Goal: Task Accomplishment & Management: Use online tool/utility

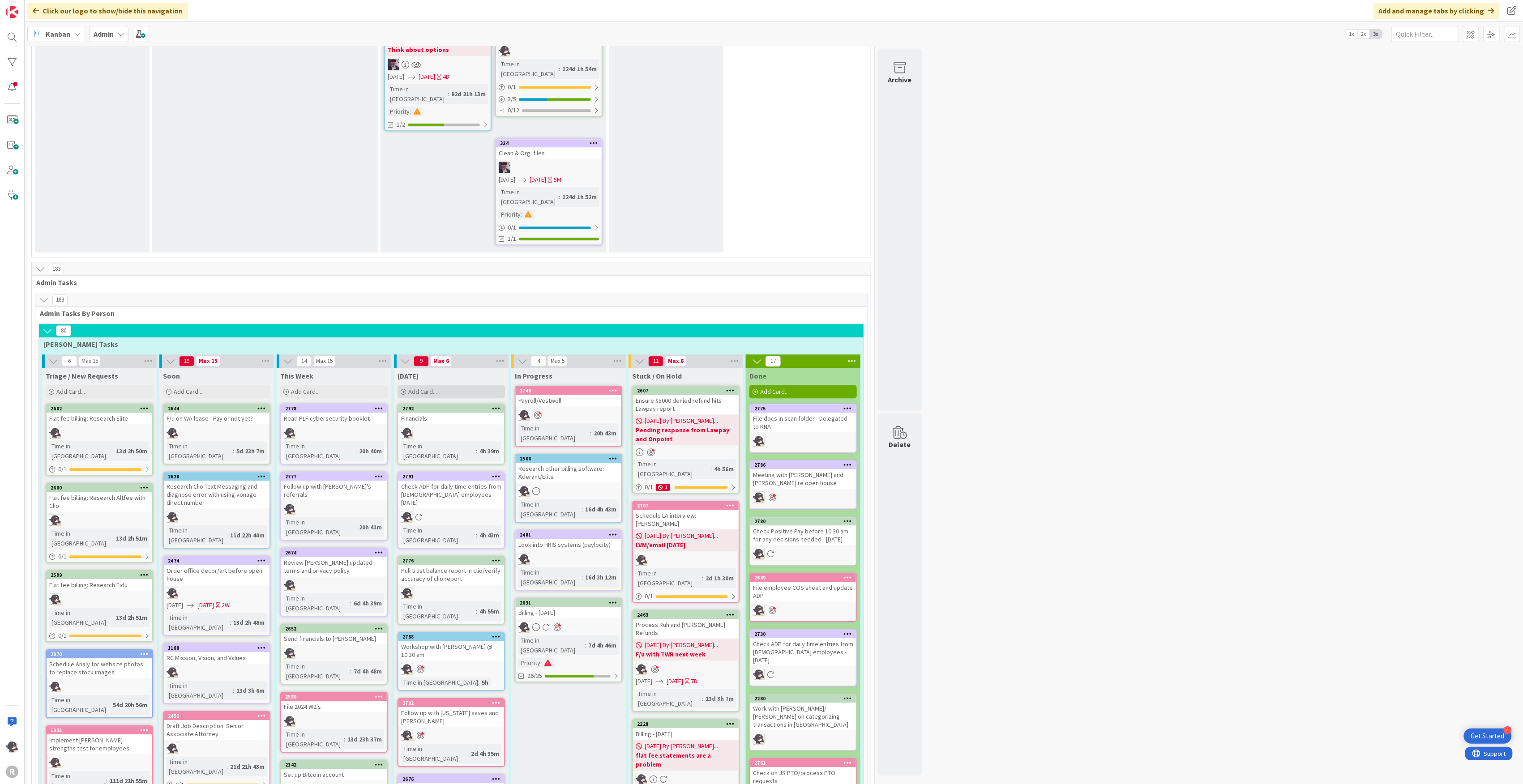
click at [429, 387] on span "Add Card..." at bounding box center [423, 391] width 29 height 8
type textarea "x"
type textarea "s"
type textarea "x"
type textarea "sH"
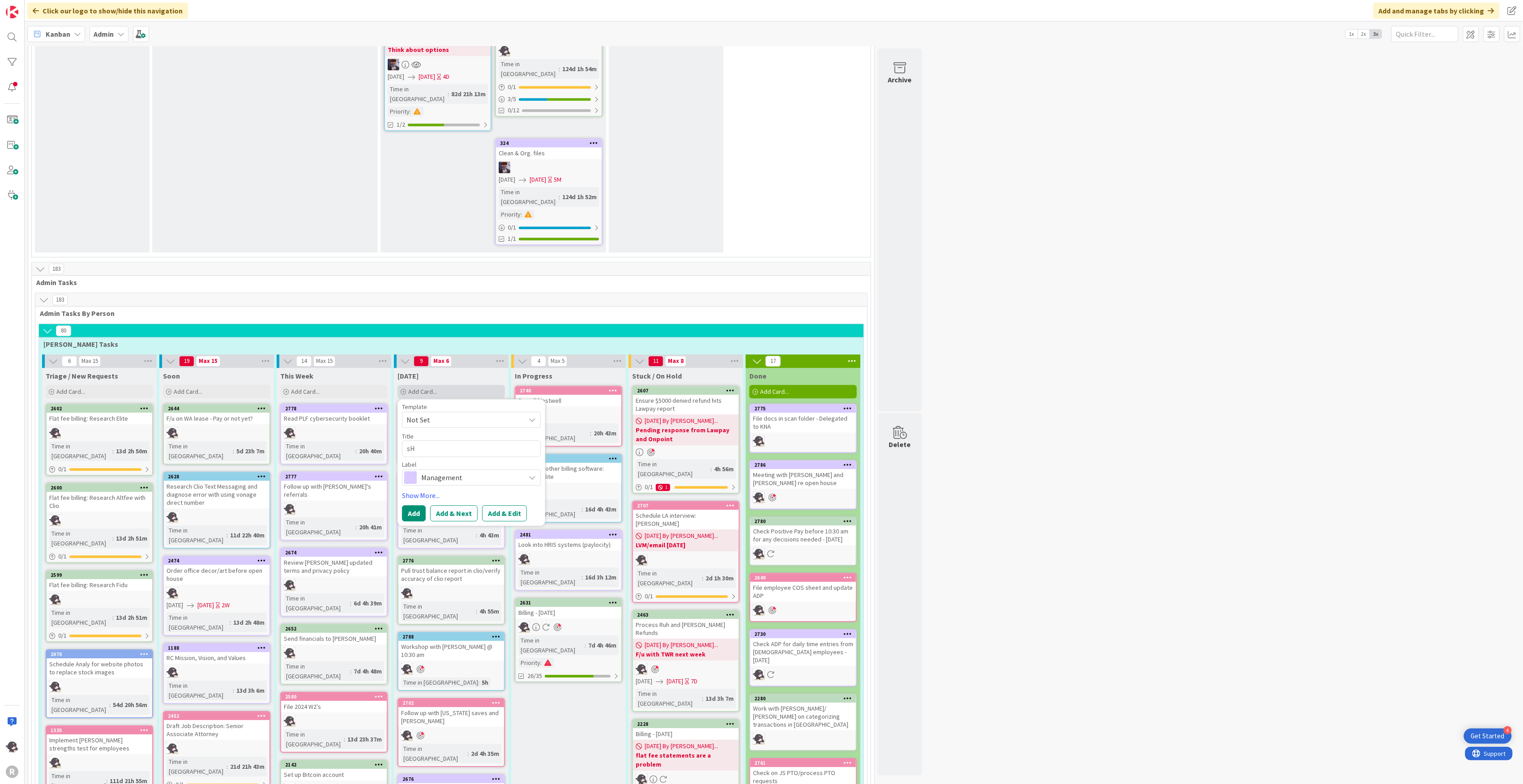
type textarea "x"
type textarea "s"
type textarea "x"
type textarea "s"
type textarea "x"
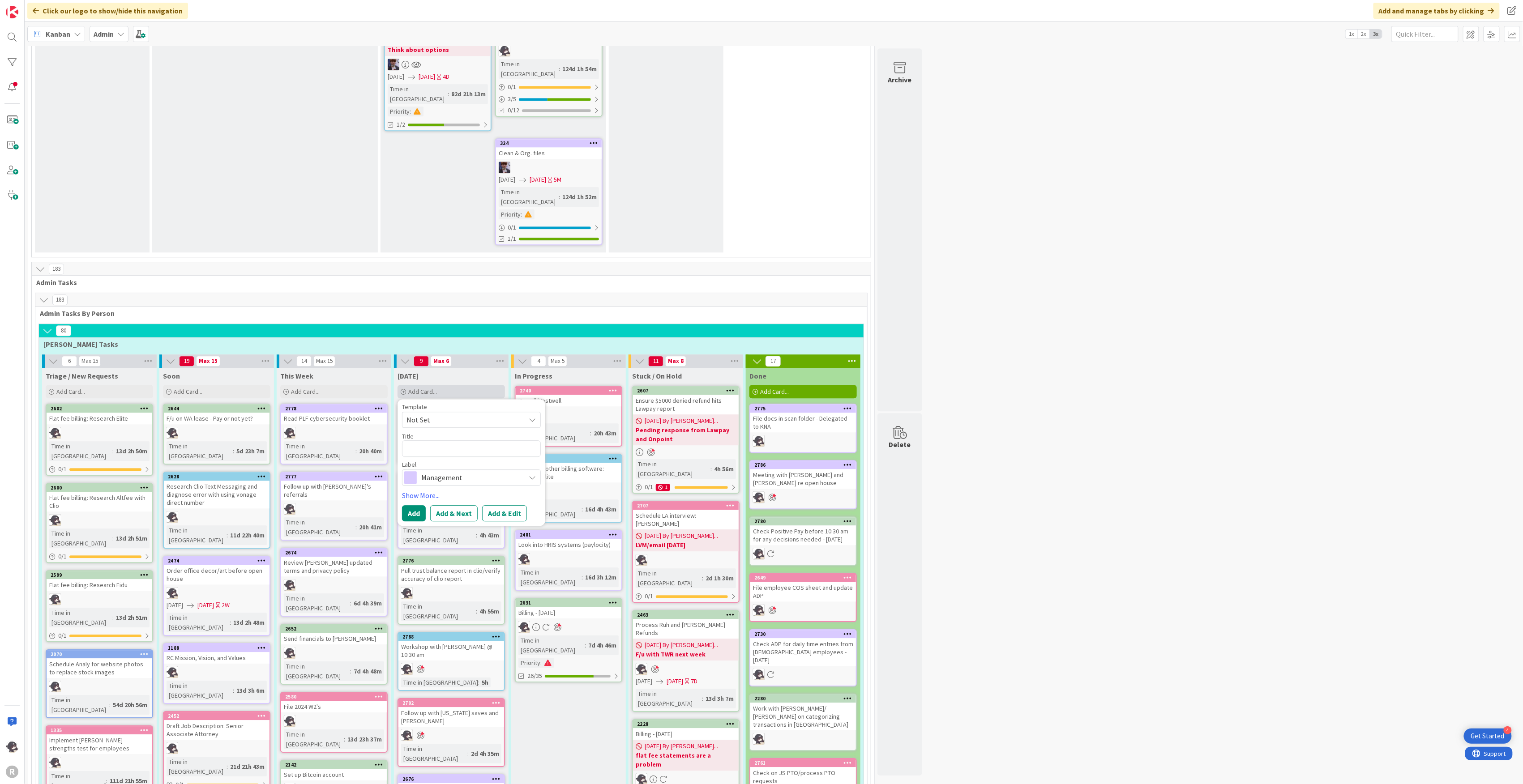
type textarea "S"
type textarea "x"
type textarea "Sc"
type textarea "x"
type textarea "Sch"
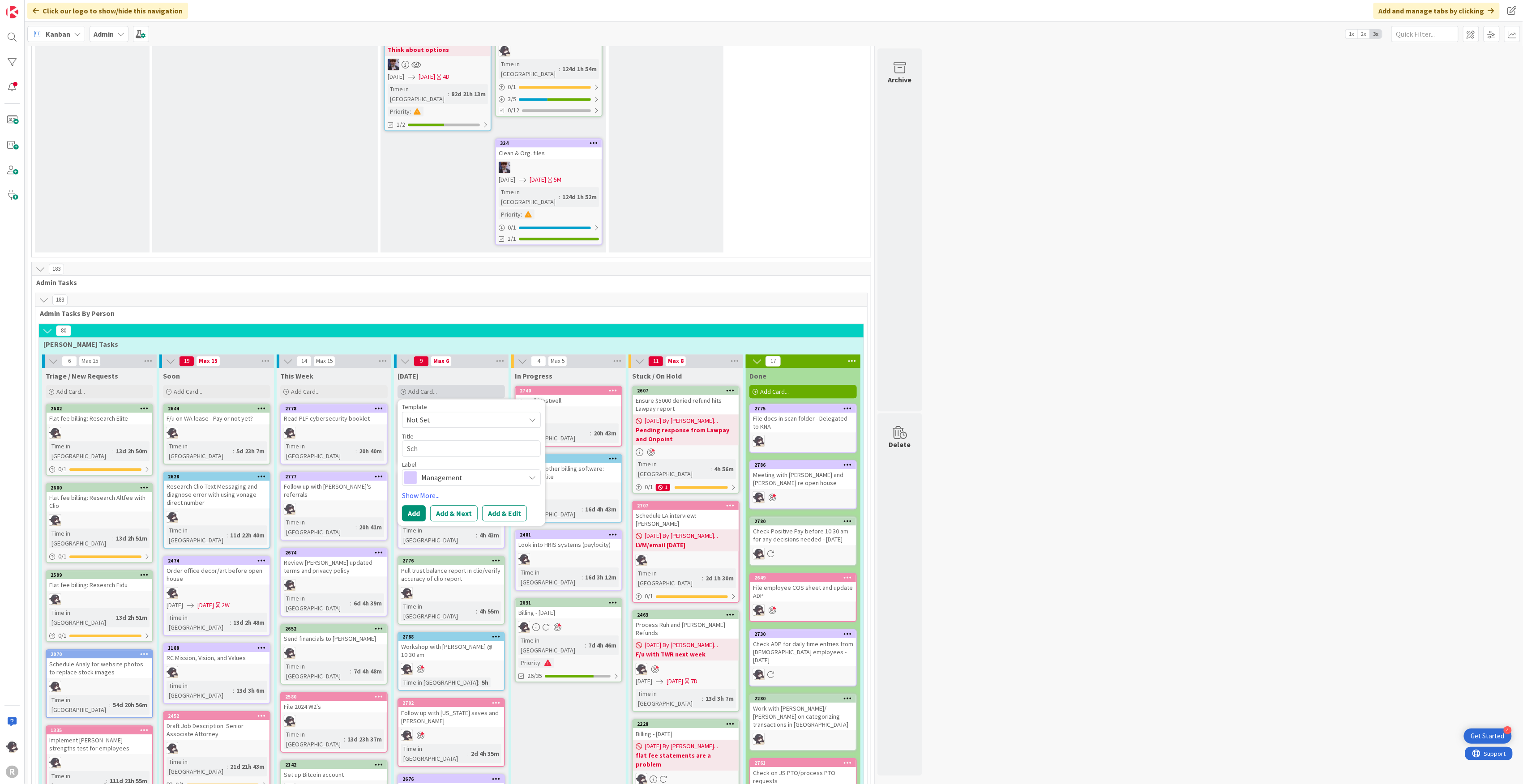
type textarea "x"
type textarea "Sche"
type textarea "x"
type textarea "Sched"
type textarea "x"
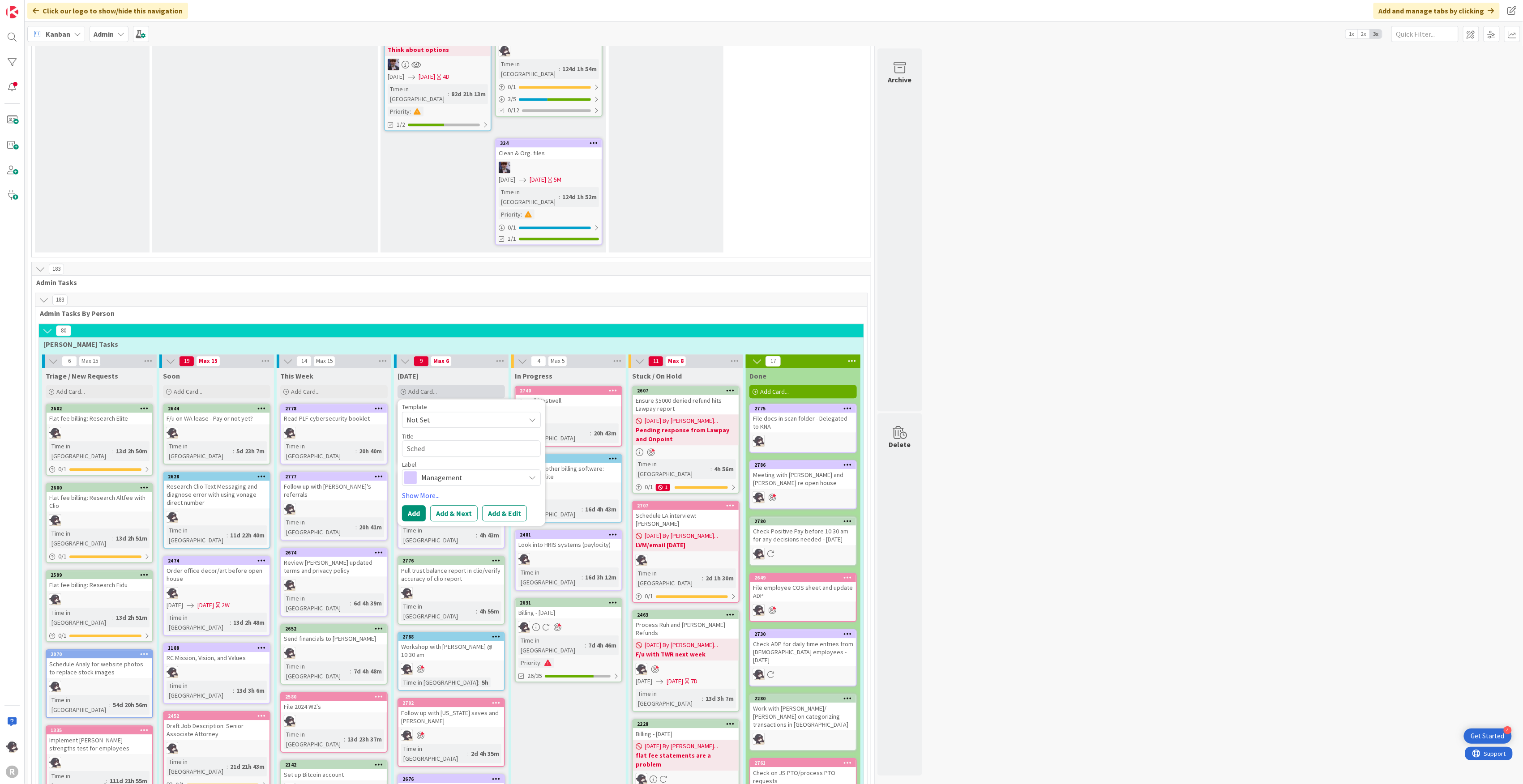
type textarea "Schedu"
type textarea "x"
type textarea "Schedul"
type textarea "x"
type textarea "Schedule"
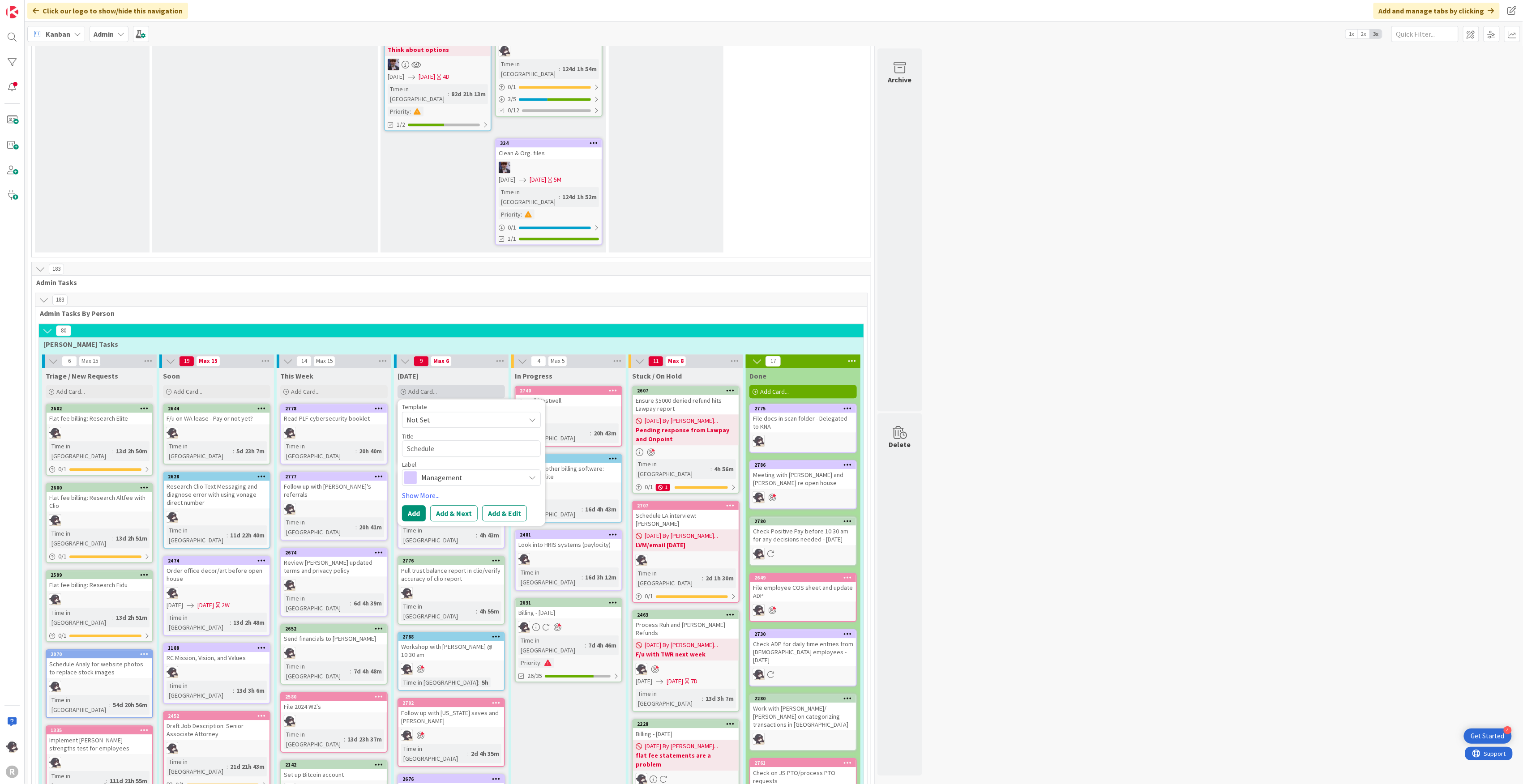
type textarea "x"
type textarea "Schedule"
type textarea "x"
type textarea "Schedule o"
type textarea "x"
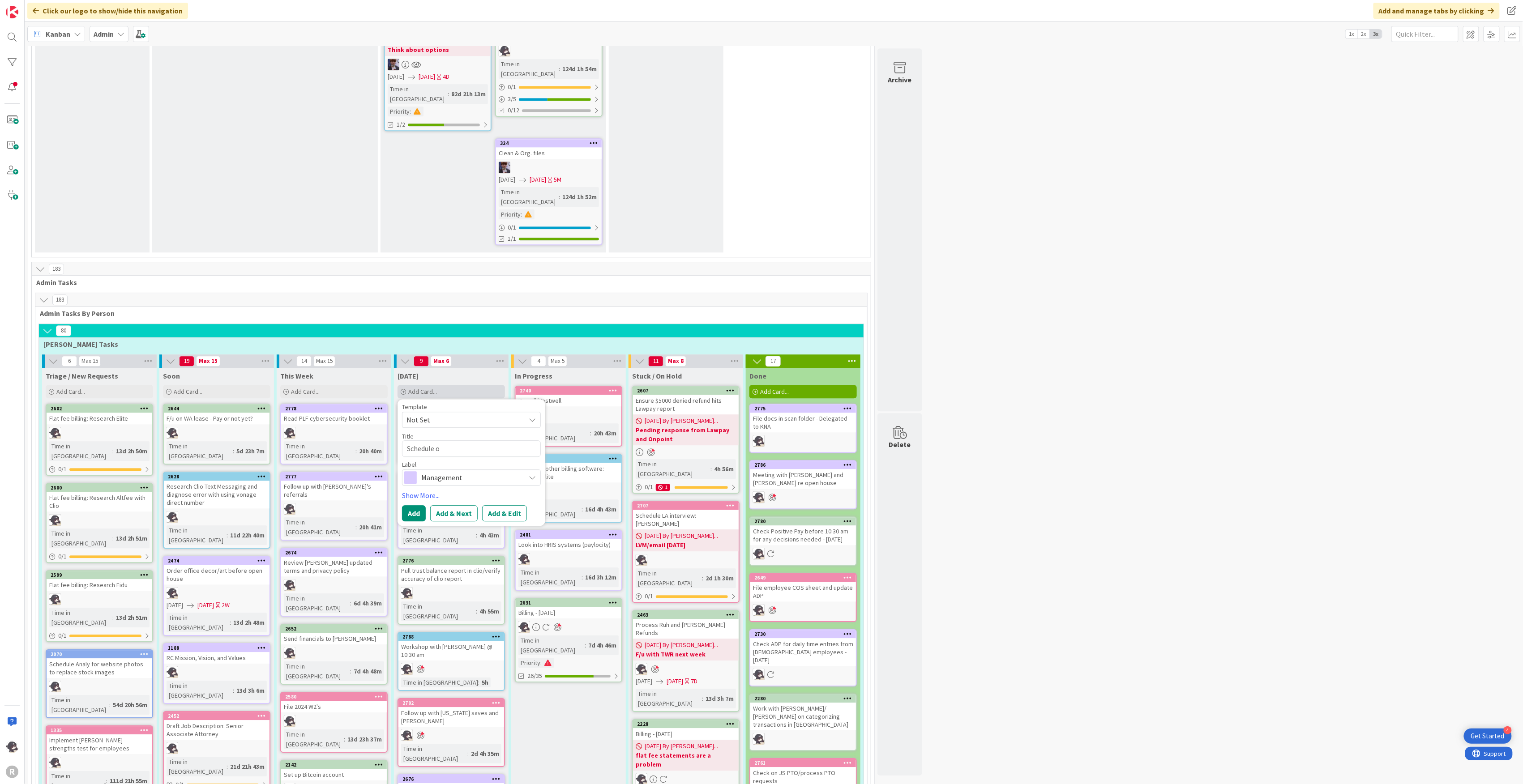
type textarea "Schedule ol"
type textarea "x"
type textarea "Schedule o"
type textarea "x"
type textarea "Schedule"
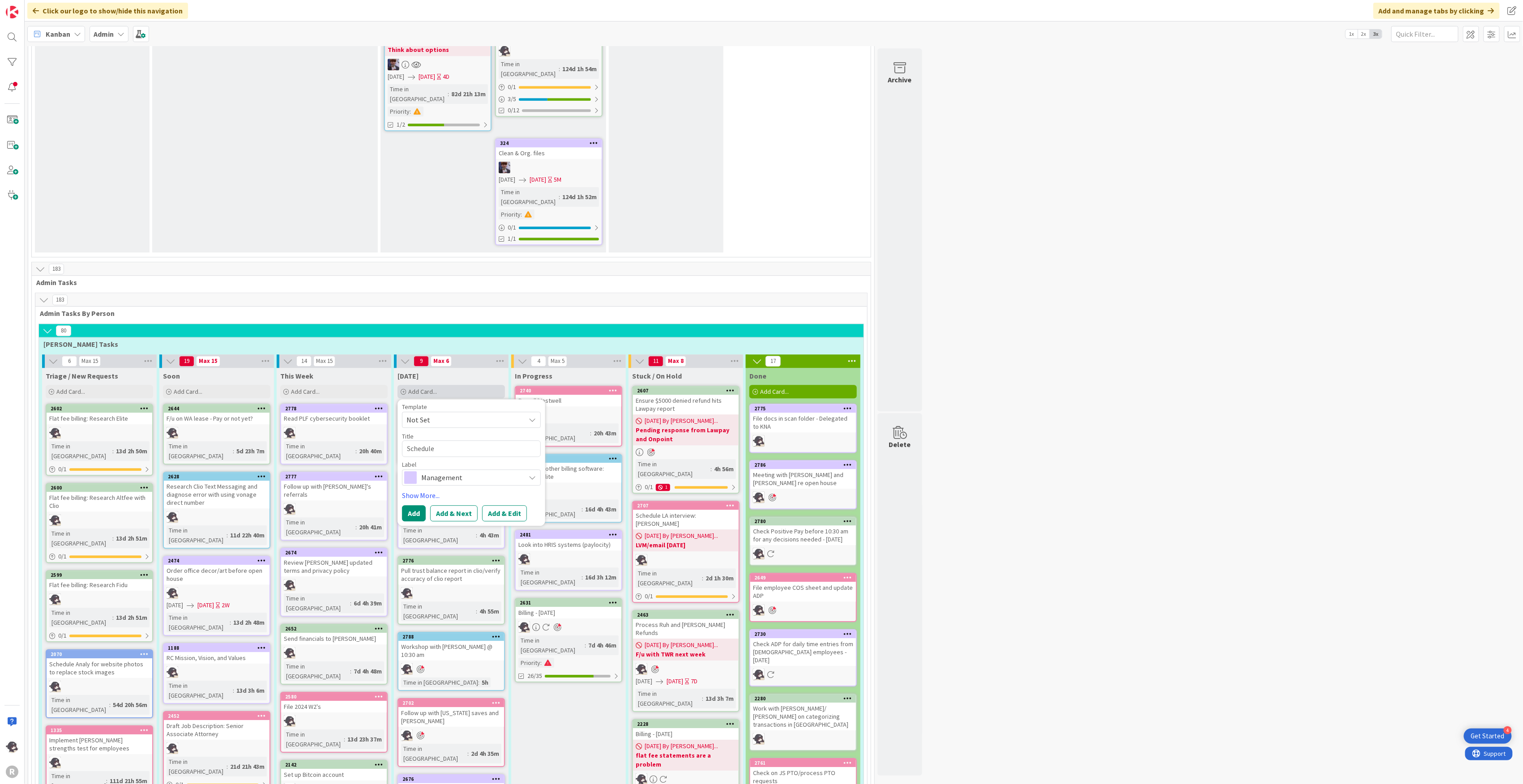
type textarea "x"
type textarea "Schedule O"
type textarea "x"
type textarea "Schedule Ol"
type textarea "x"
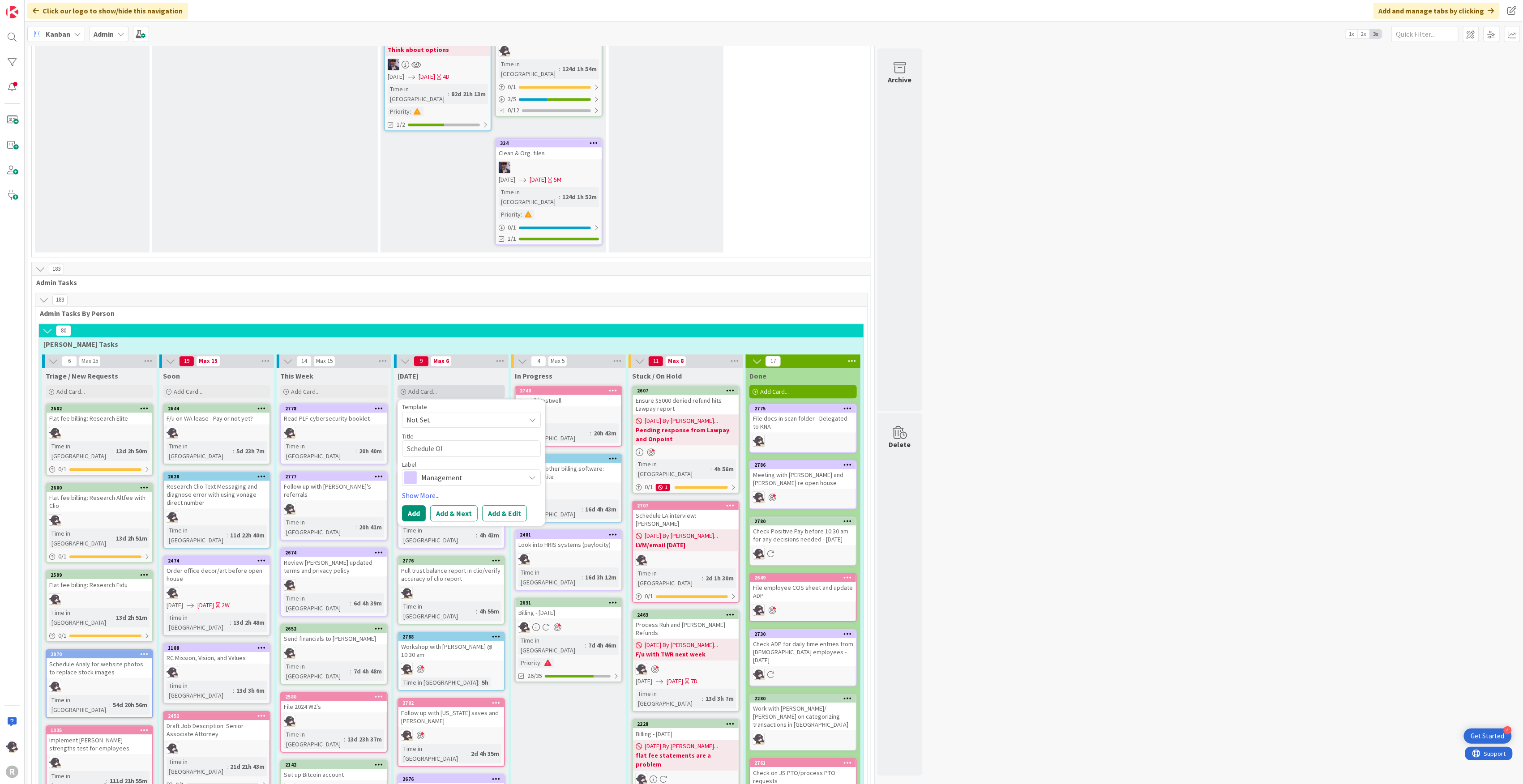
type textarea "Schedule Oli"
type textarea "x"
type textarea "Schedule Oliv"
type textarea "x"
type textarea "Schedule Olive"
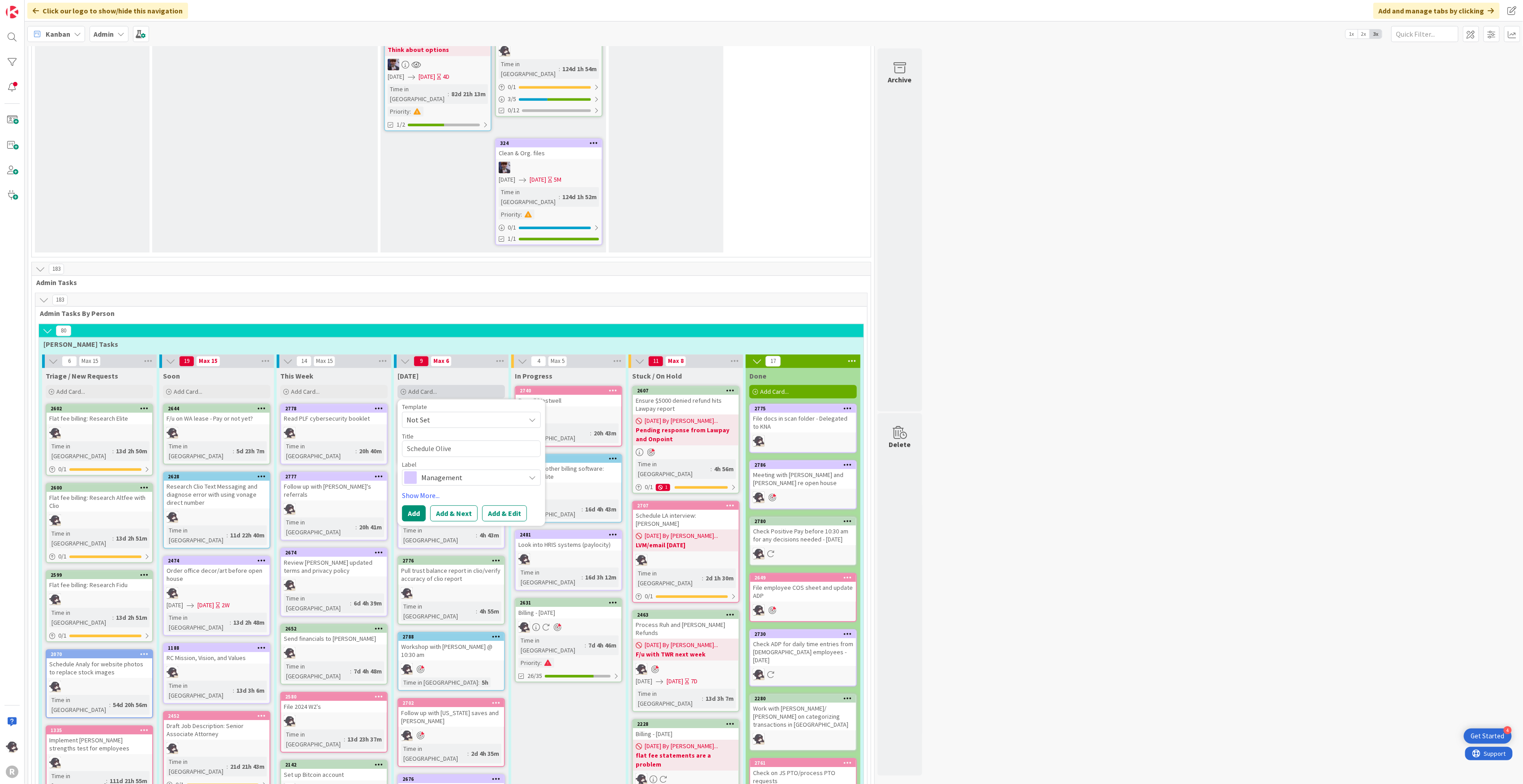
type textarea "x"
type textarea "Schedule Olivei"
type textarea "x"
type textarea "Schedule Olive"
type textarea "x"
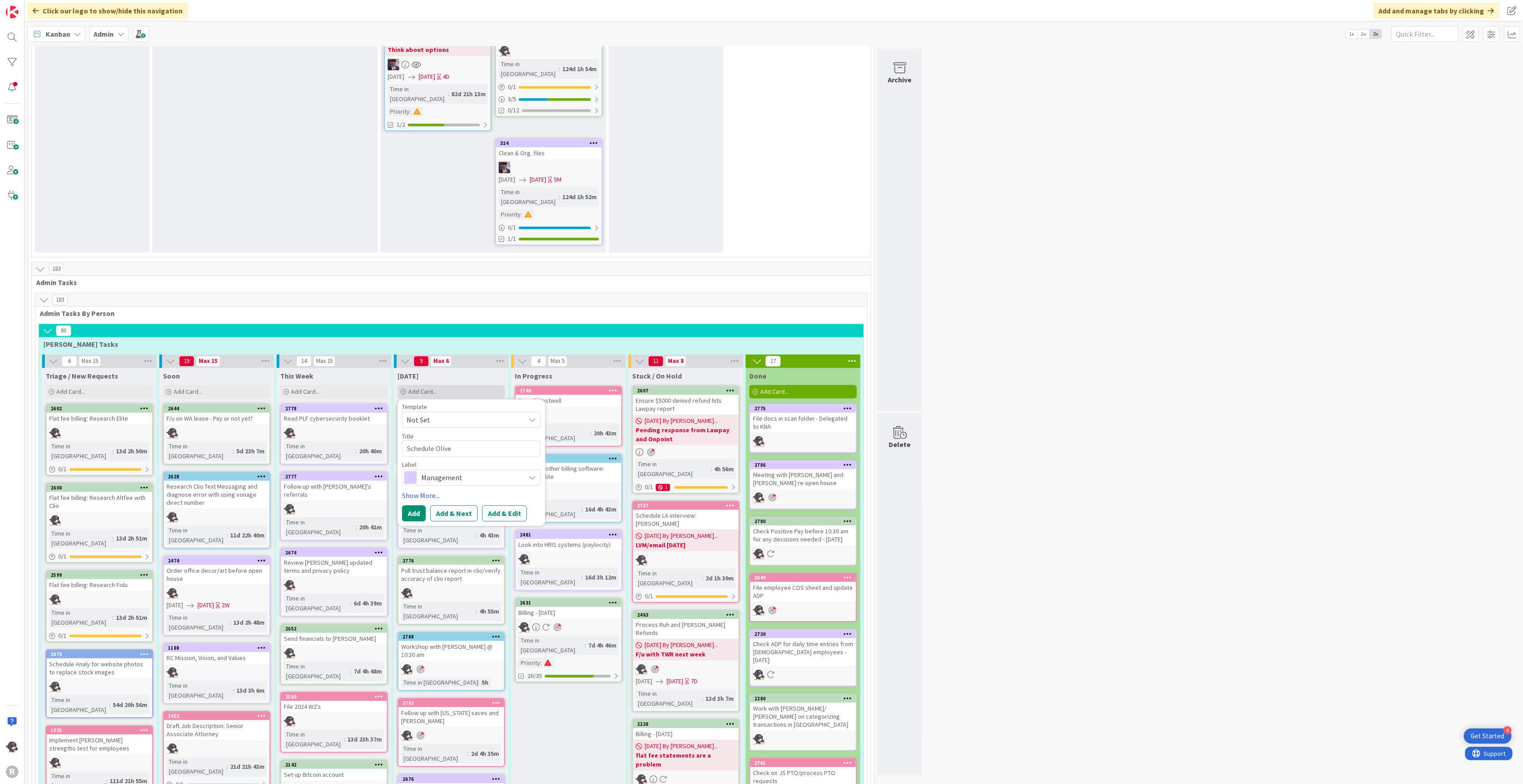
type textarea "Schedule Oliv"
type textarea "x"
type textarea "Schedule Olivi"
type textarea "x"
type textarea "Schedule [PERSON_NAME]"
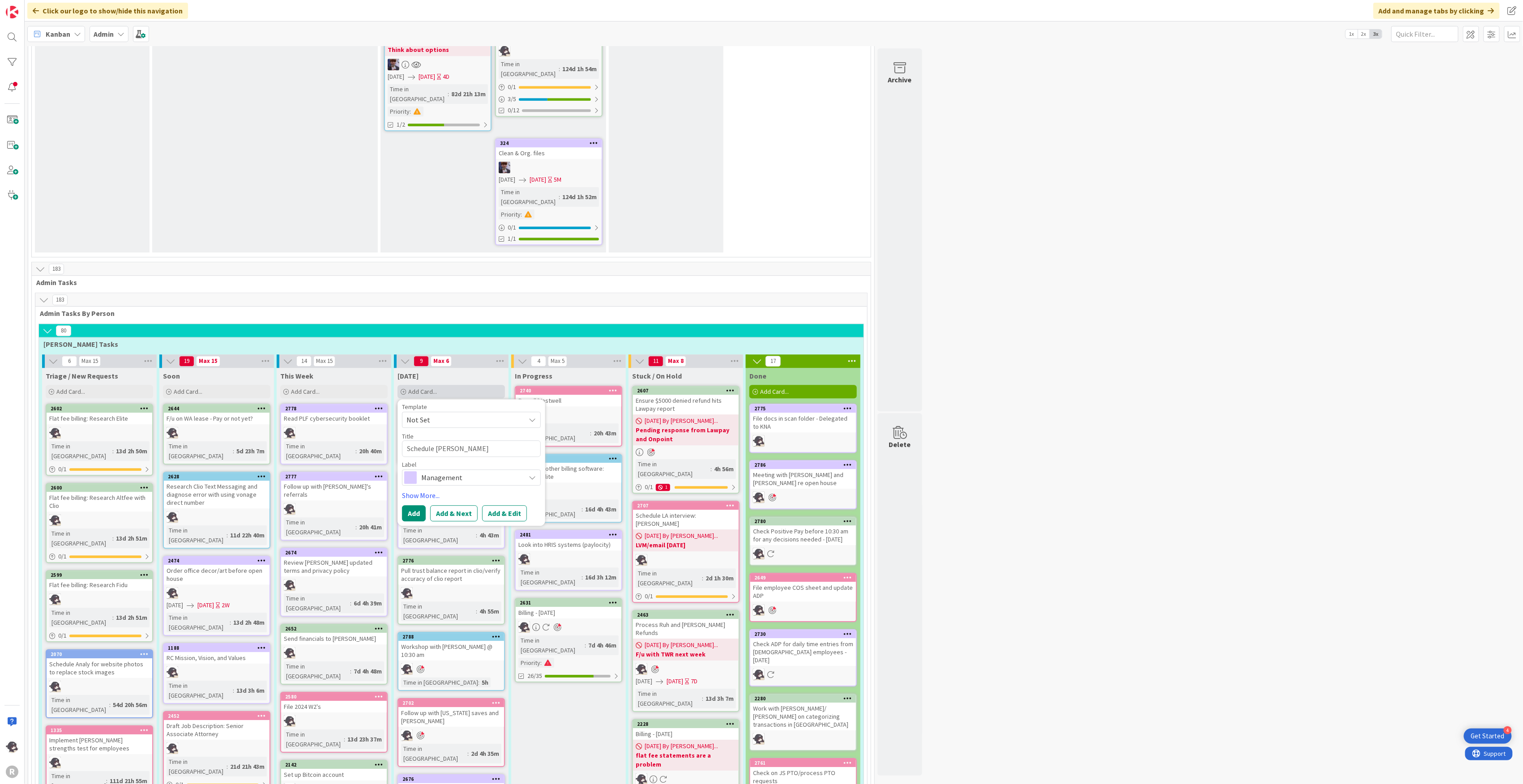
type textarea "x"
type textarea "Schedule [PERSON_NAME]"
type textarea "x"
type textarea "Schedule [PERSON_NAME]"
type textarea "x"
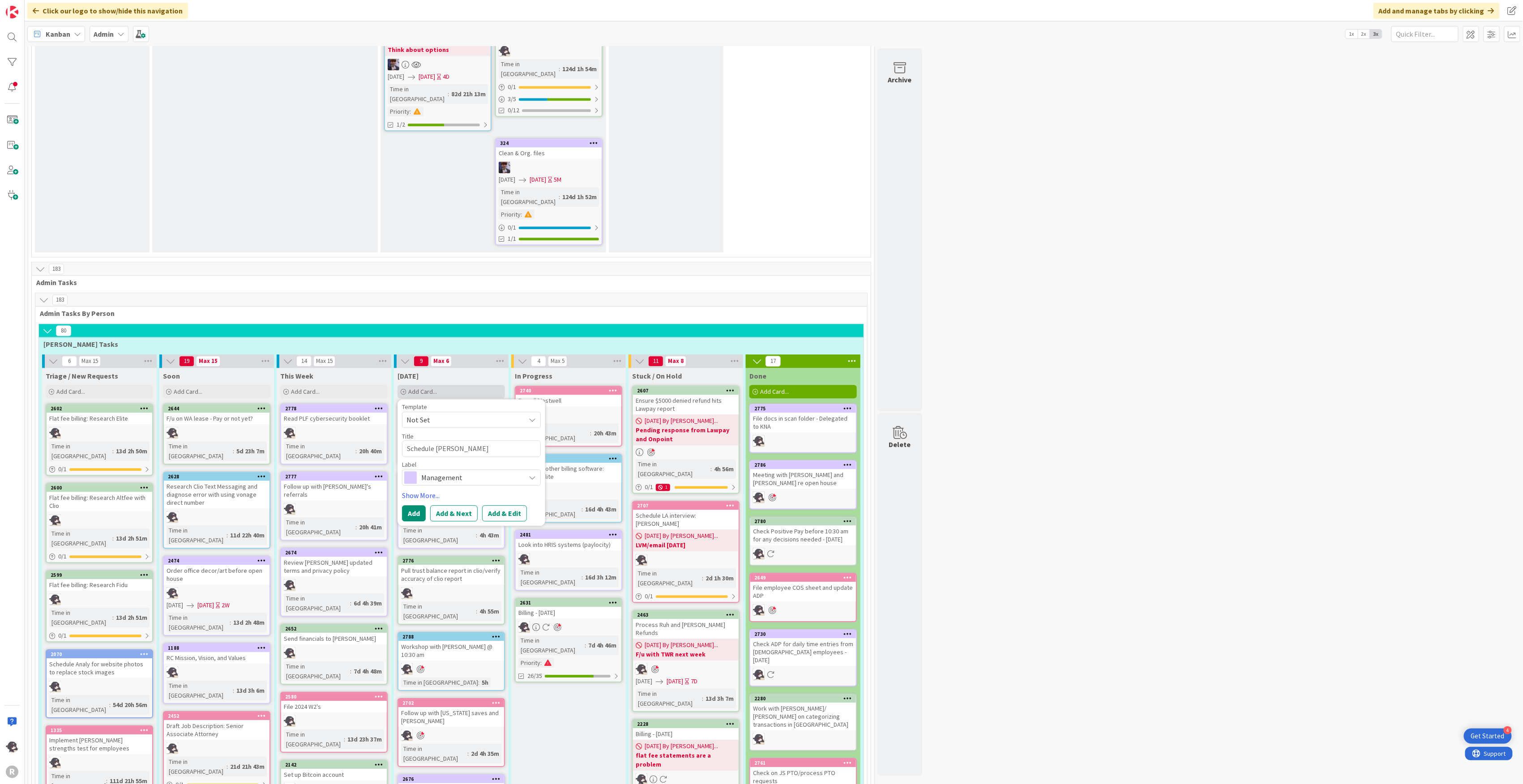
type textarea "Schedule [PERSON_NAME] We"
type textarea "x"
type textarea "Schedule [PERSON_NAME]"
type textarea "x"
type textarea "Schedule [PERSON_NAME]"
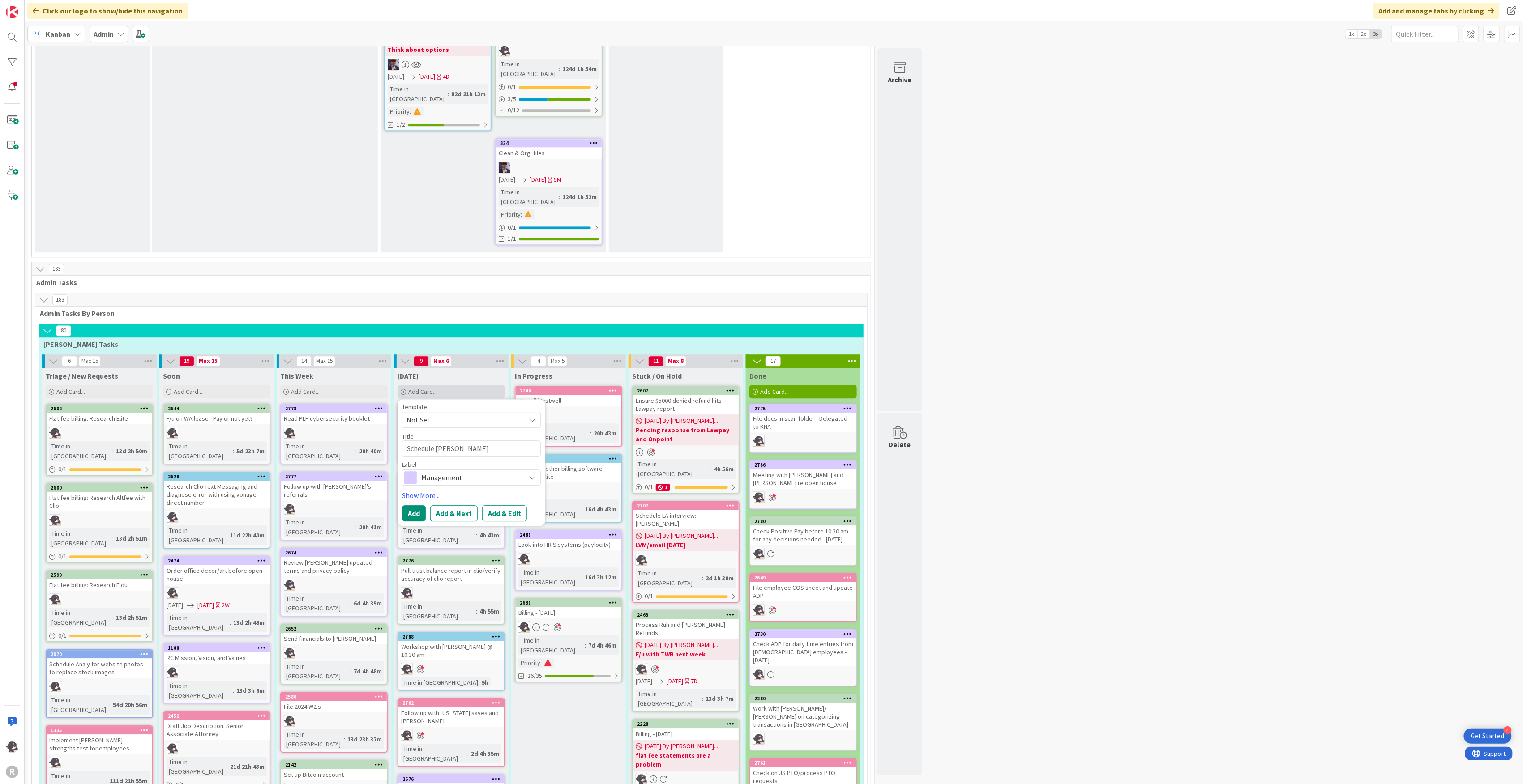
type textarea "x"
type textarea "Schedule [PERSON_NAME]"
type textarea "x"
type textarea "Schedule [PERSON_NAME]"
type textarea "x"
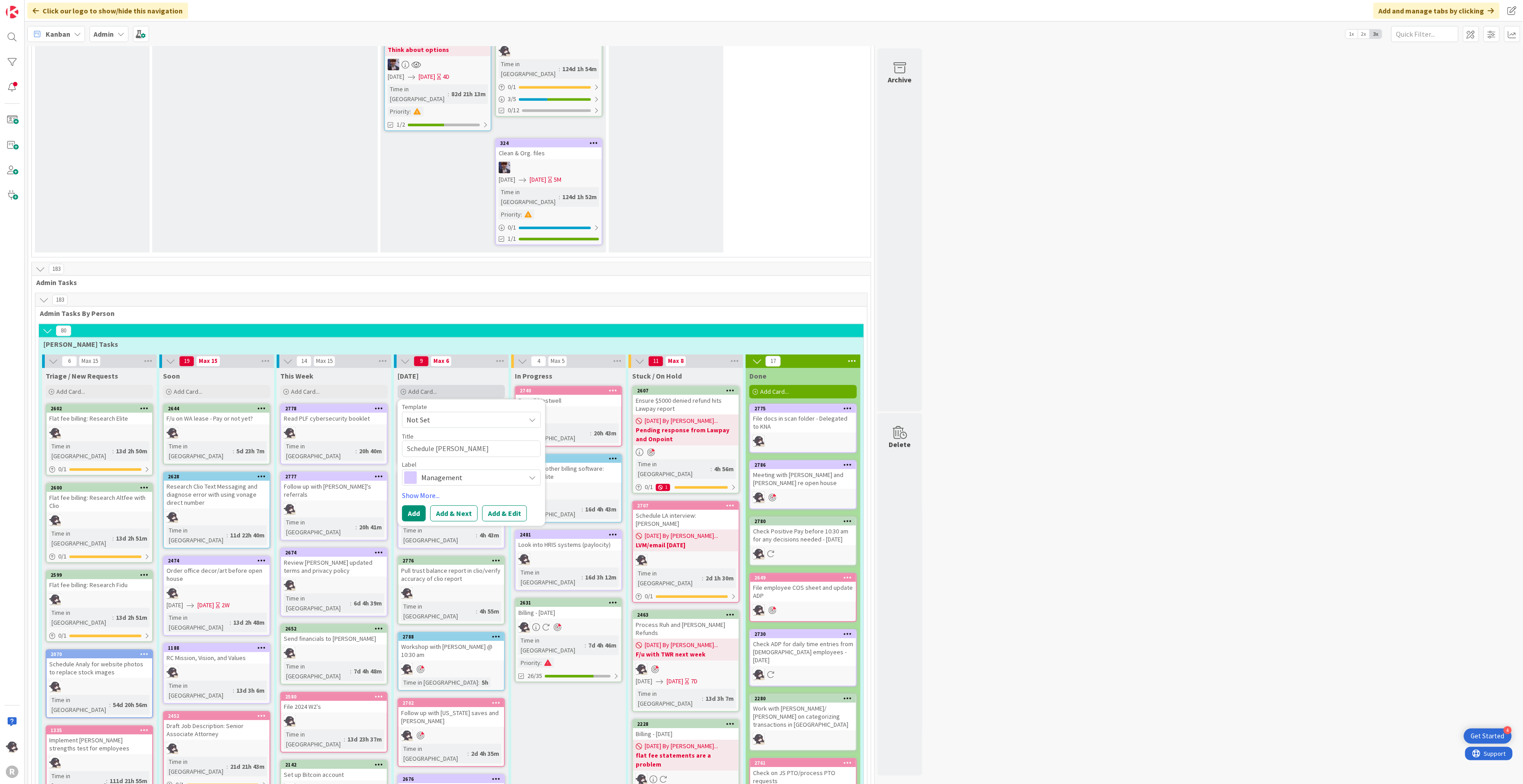
type textarea "Schedule [PERSON_NAME]"
type textarea "x"
type textarea "Schedule [PERSON_NAME]"
type textarea "x"
type textarea "Schedule [PERSON_NAME] f"
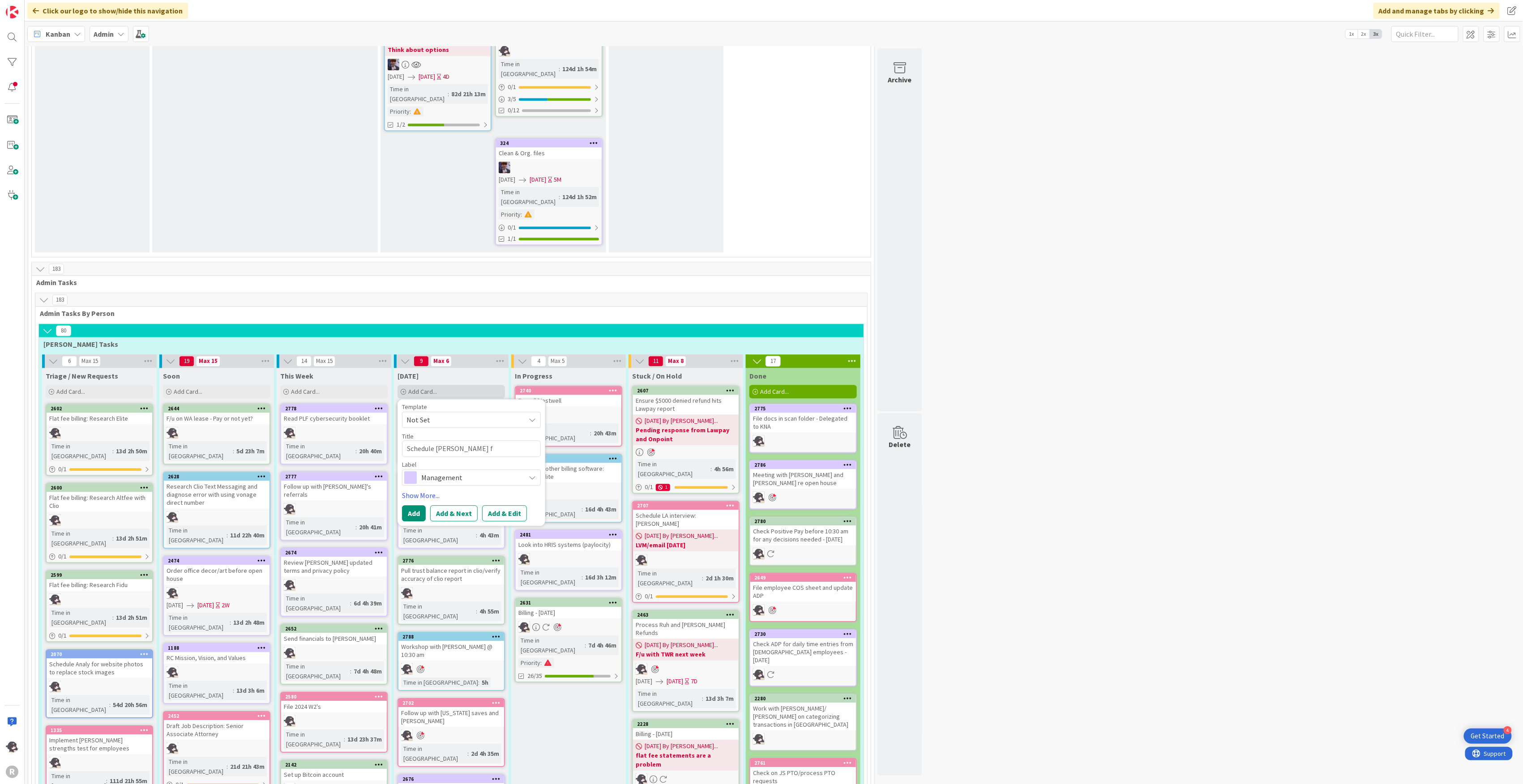
type textarea "x"
type textarea "Schedule [PERSON_NAME] fo"
type textarea "x"
type textarea "Schedule [PERSON_NAME] for"
type textarea "x"
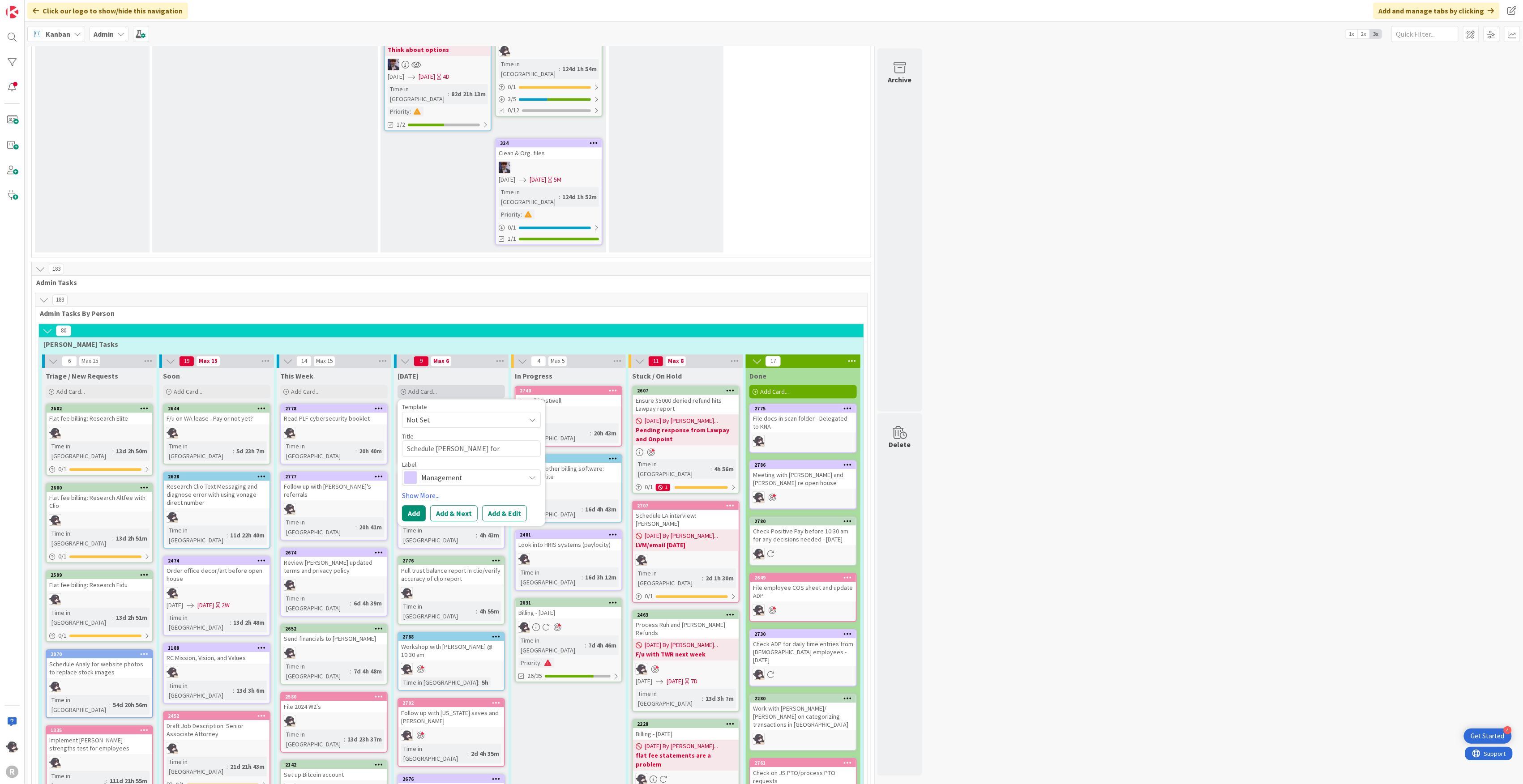
type textarea "Schedule [PERSON_NAME] for"
type textarea "x"
type textarea "Schedule [PERSON_NAME] for s"
type textarea "x"
type textarea "Schedule [PERSON_NAME] for se"
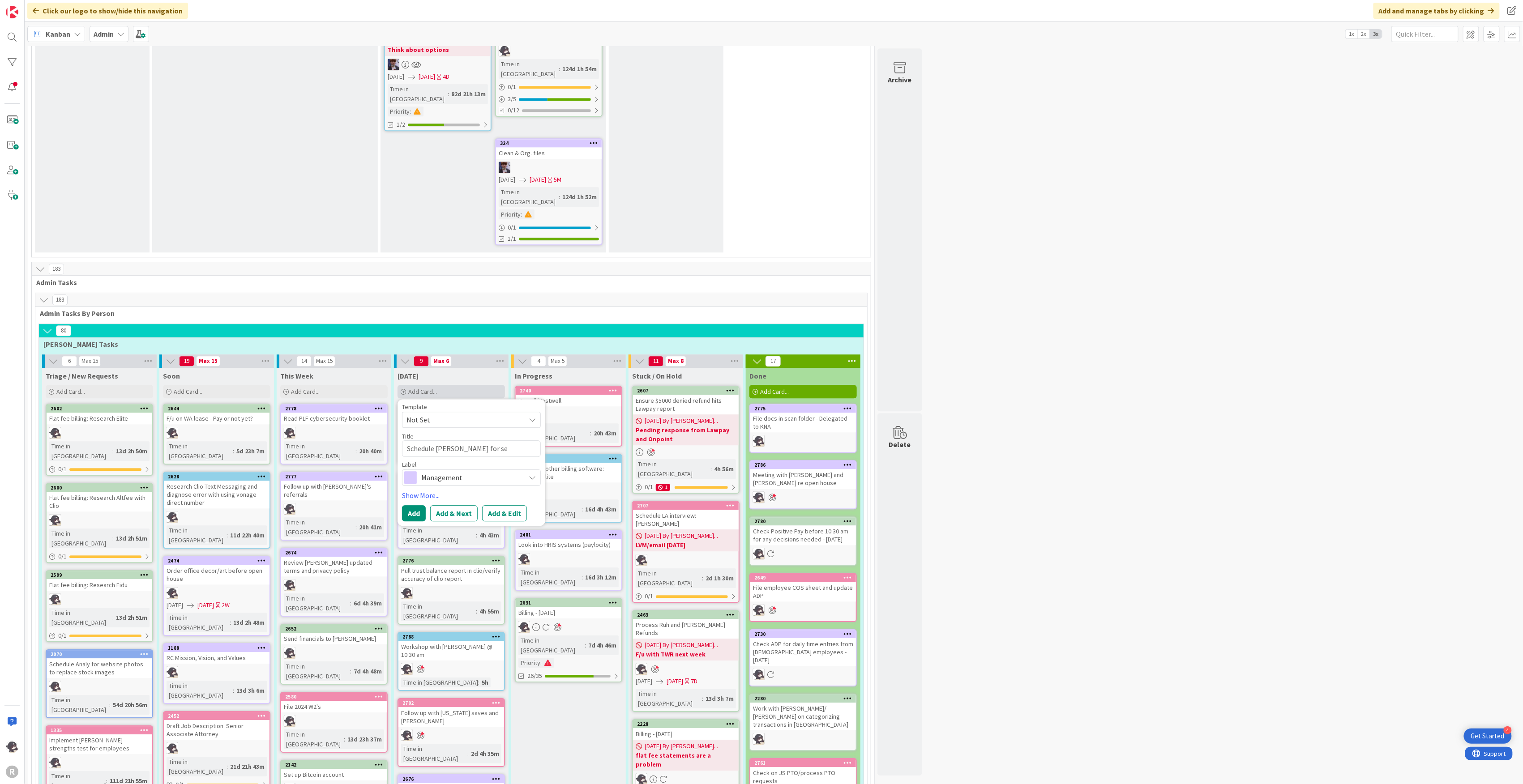
type textarea "x"
type textarea "Schedule [PERSON_NAME] for seco"
type textarea "x"
type textarea "Schedule [PERSON_NAME] for secon"
type textarea "x"
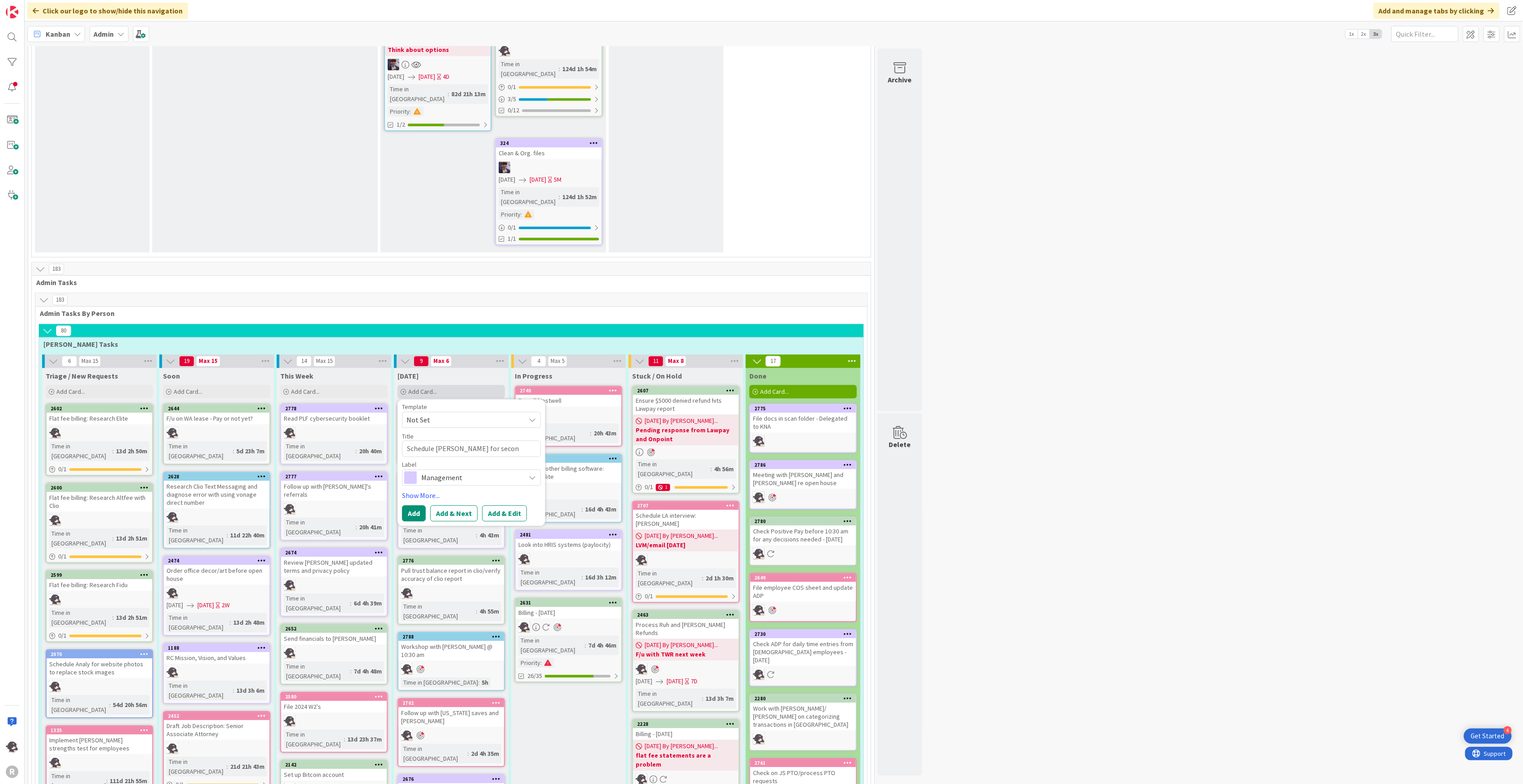
type textarea "Schedule [PERSON_NAME] for secon"
type textarea "x"
type textarea "Schedule [PERSON_NAME] for secon"
type textarea "x"
type textarea "Schedule [PERSON_NAME] for second"
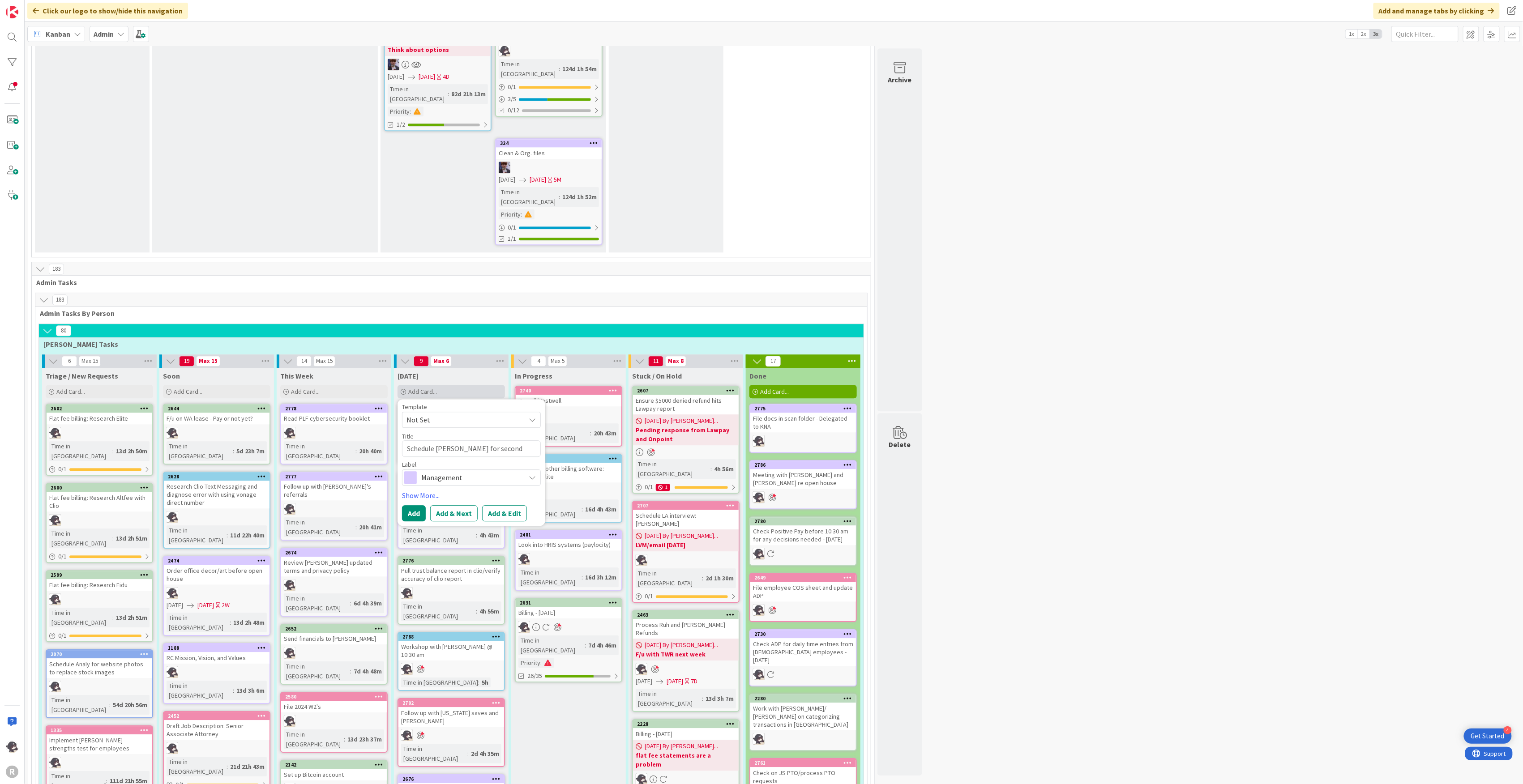
type textarea "x"
type textarea "Schedule [PERSON_NAME] for second"
type textarea "x"
type textarea "Schedule [PERSON_NAME] for second i"
type textarea "x"
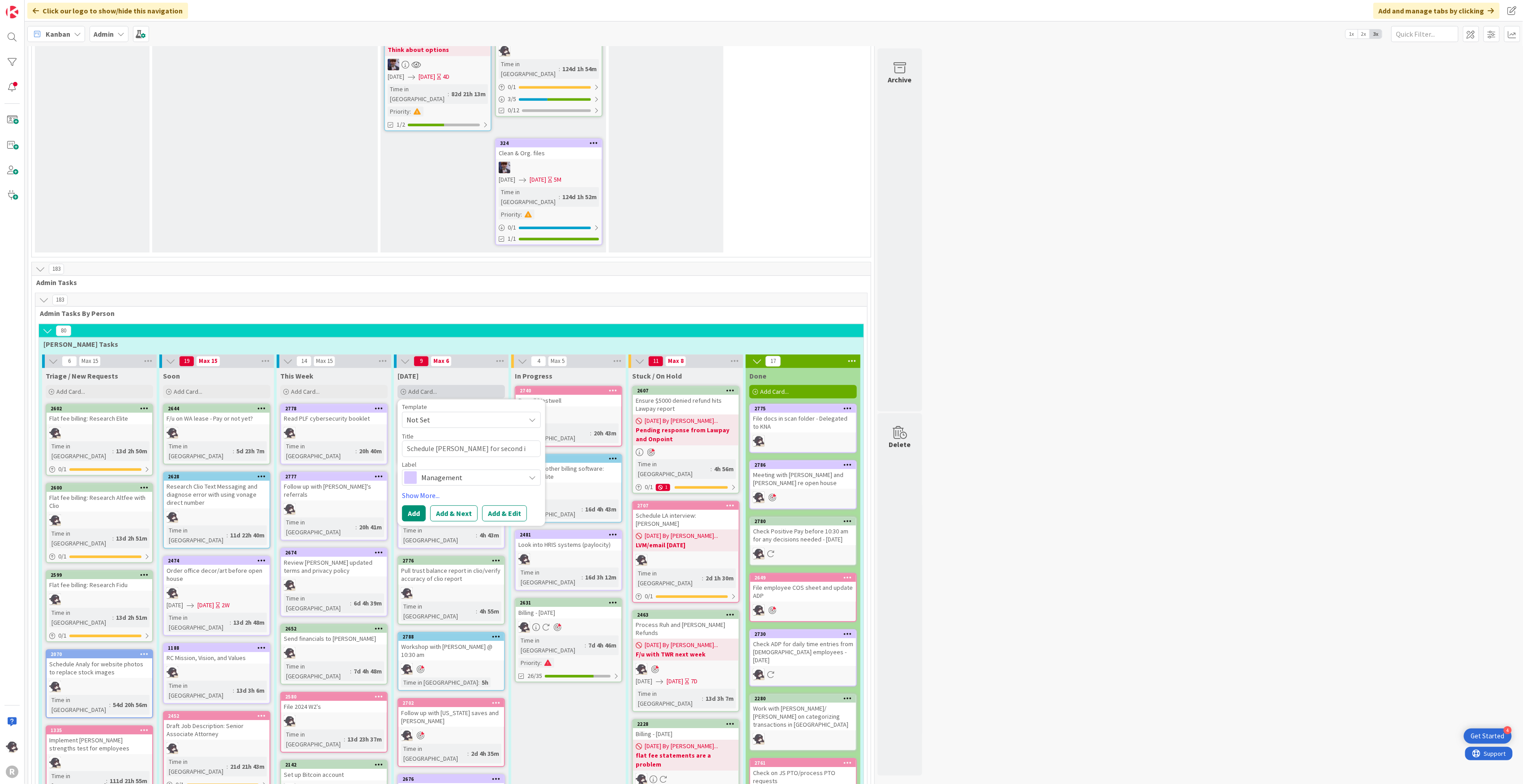
type textarea "Schedule [PERSON_NAME] for second in"
type textarea "x"
type textarea "Schedule [PERSON_NAME] for second int"
type textarea "x"
type textarea "Schedule [PERSON_NAME] for second inte"
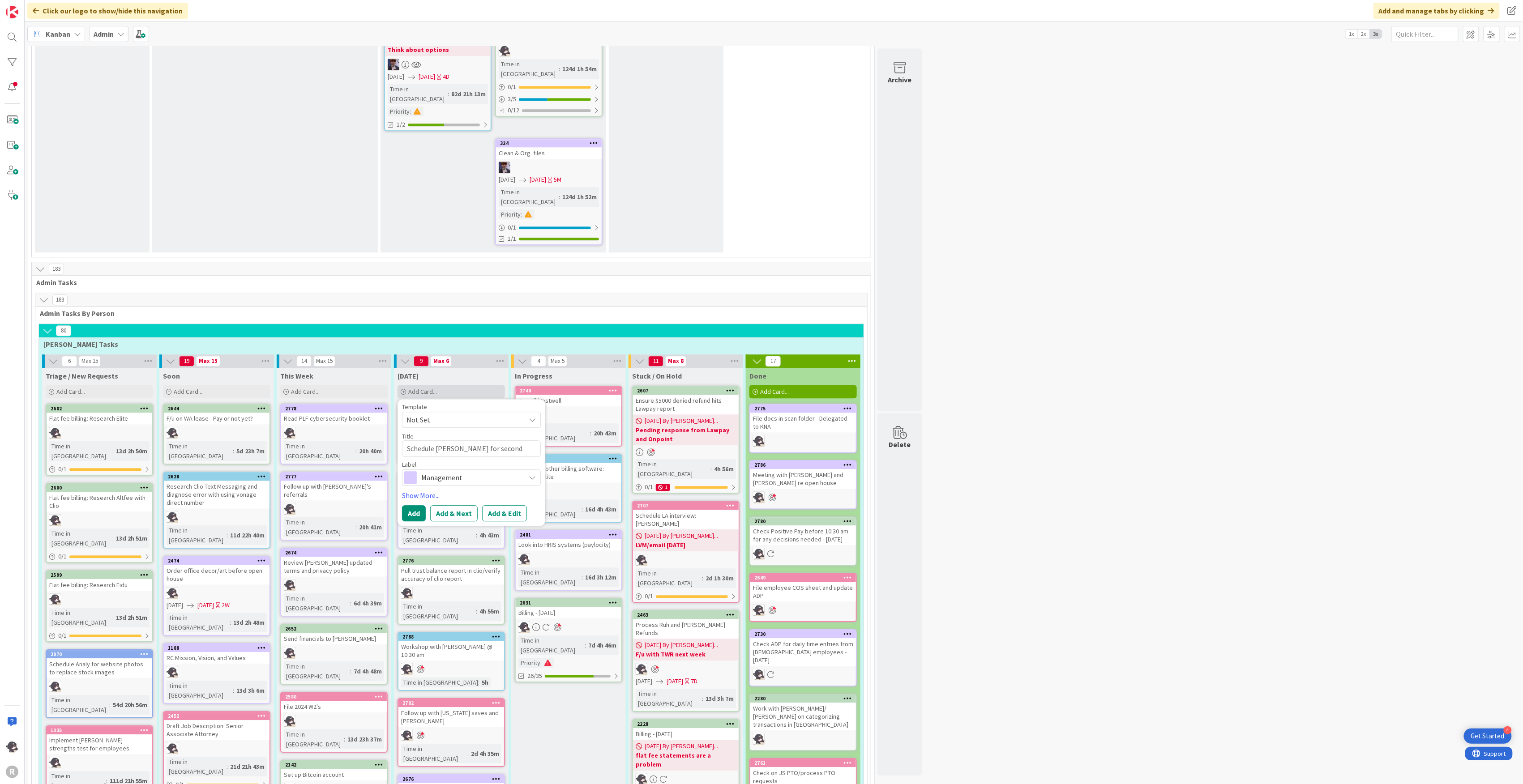
type textarea "x"
type textarea "Schedule [PERSON_NAME] for second inter"
type textarea "x"
type textarea "Schedule [PERSON_NAME] for second interv"
type textarea "x"
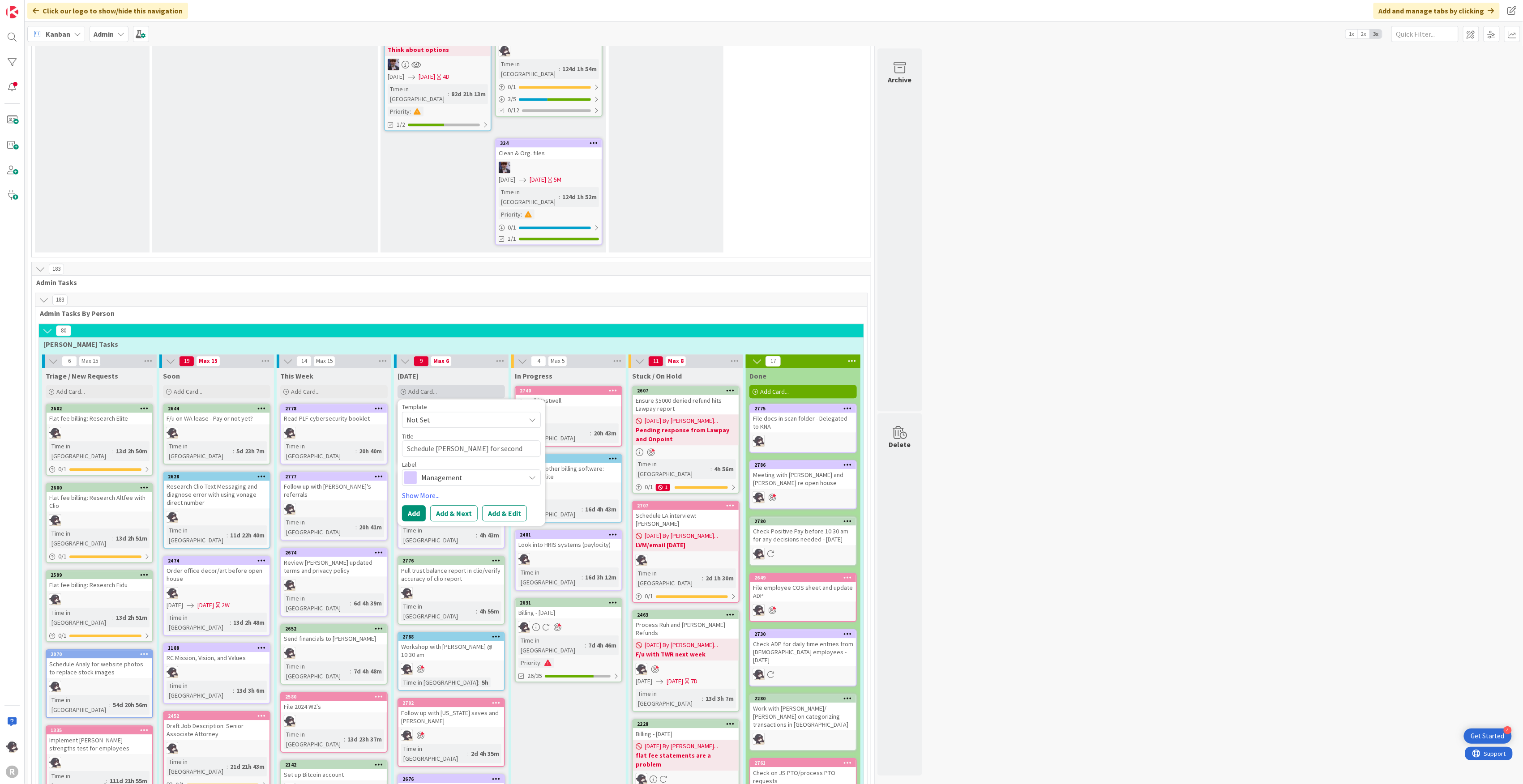
type textarea "Schedule [PERSON_NAME] for second intervi"
type textarea "x"
type textarea "Schedule [PERSON_NAME] for second intervie"
type textarea "x"
type textarea "Schedule [PERSON_NAME] for second interview"
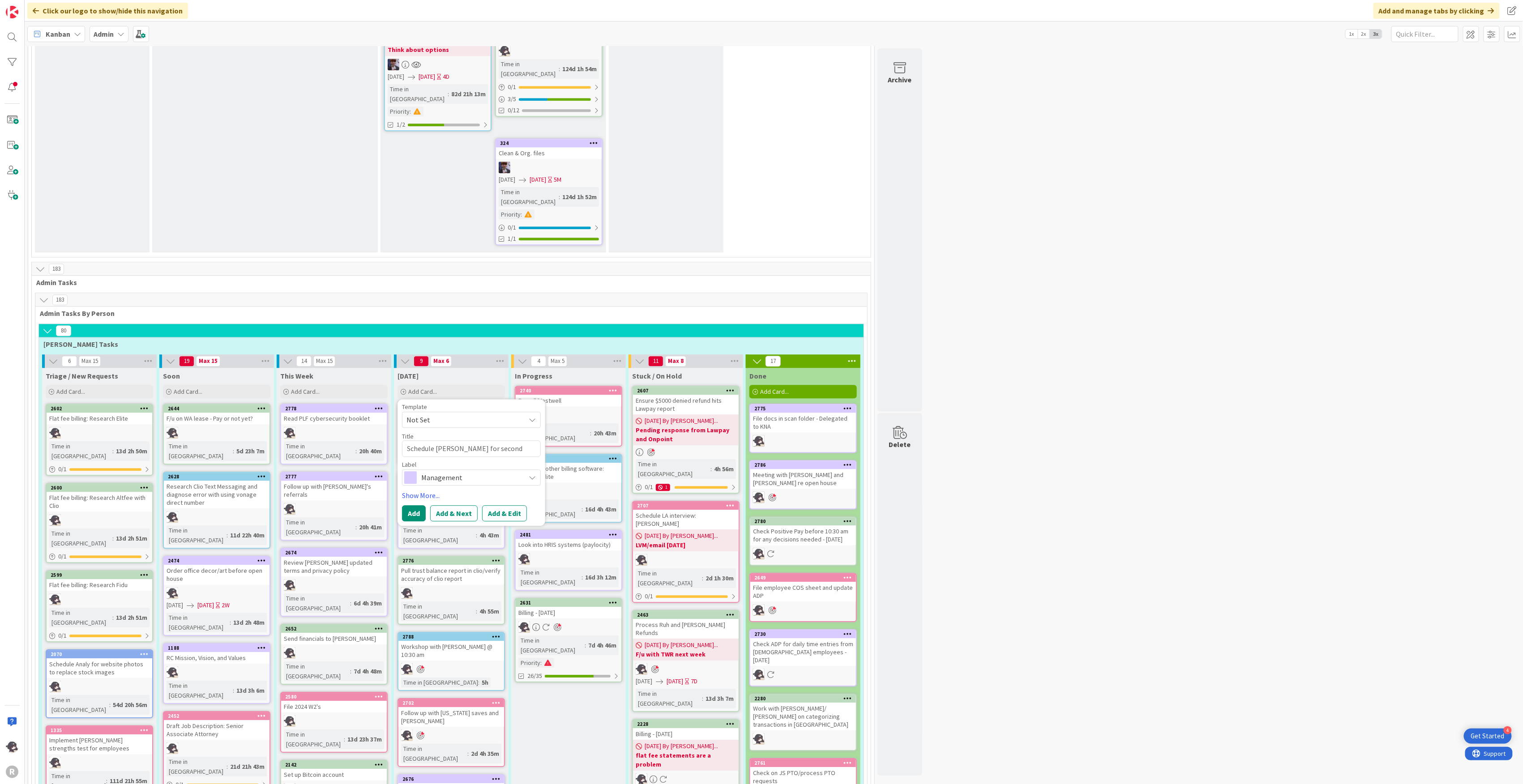
click at [459, 471] on span "Management" at bounding box center [471, 477] width 99 height 13
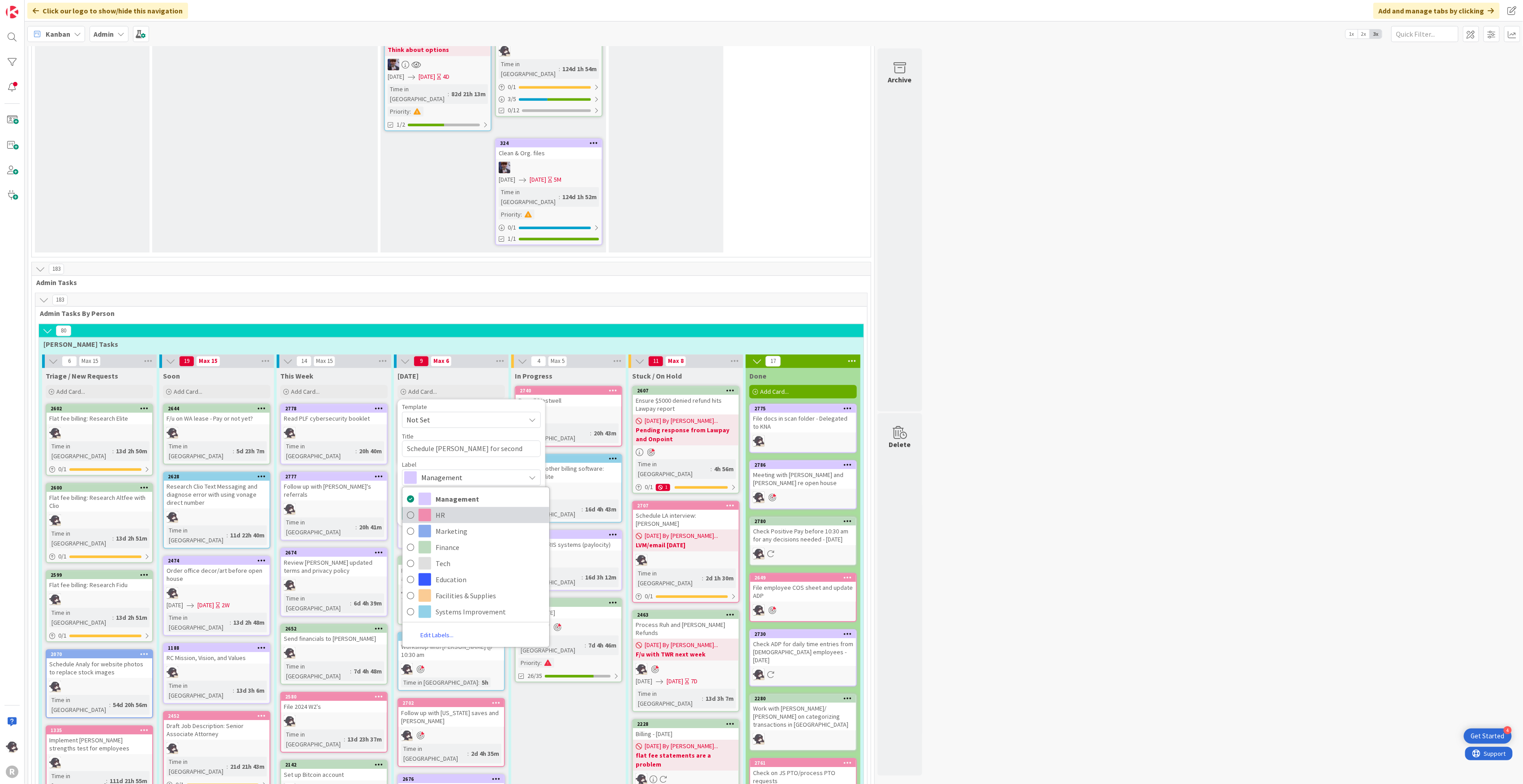
click at [446, 508] on span "HR" at bounding box center [490, 515] width 109 height 13
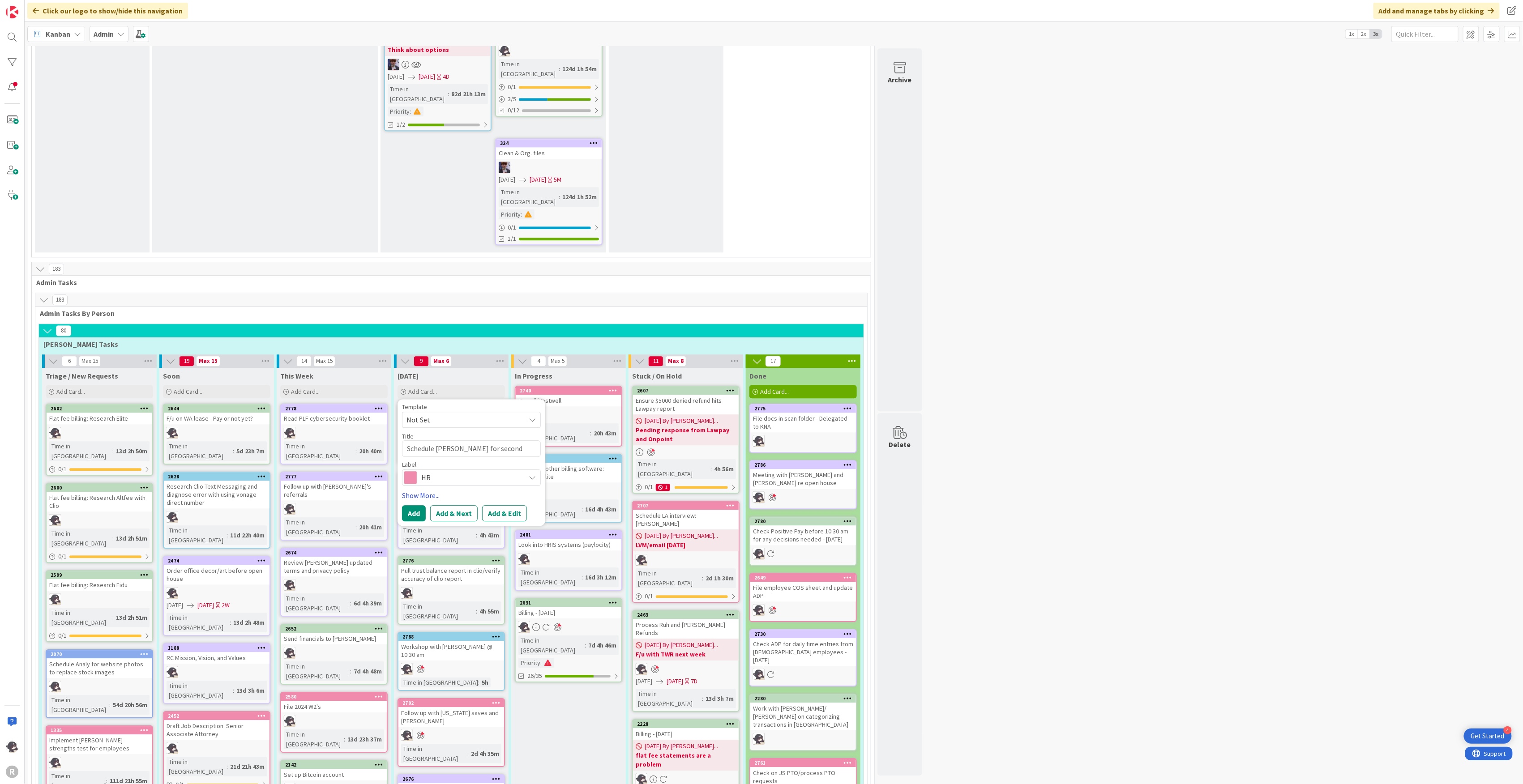
click at [426, 490] on link "Show More..." at bounding box center [471, 495] width 139 height 11
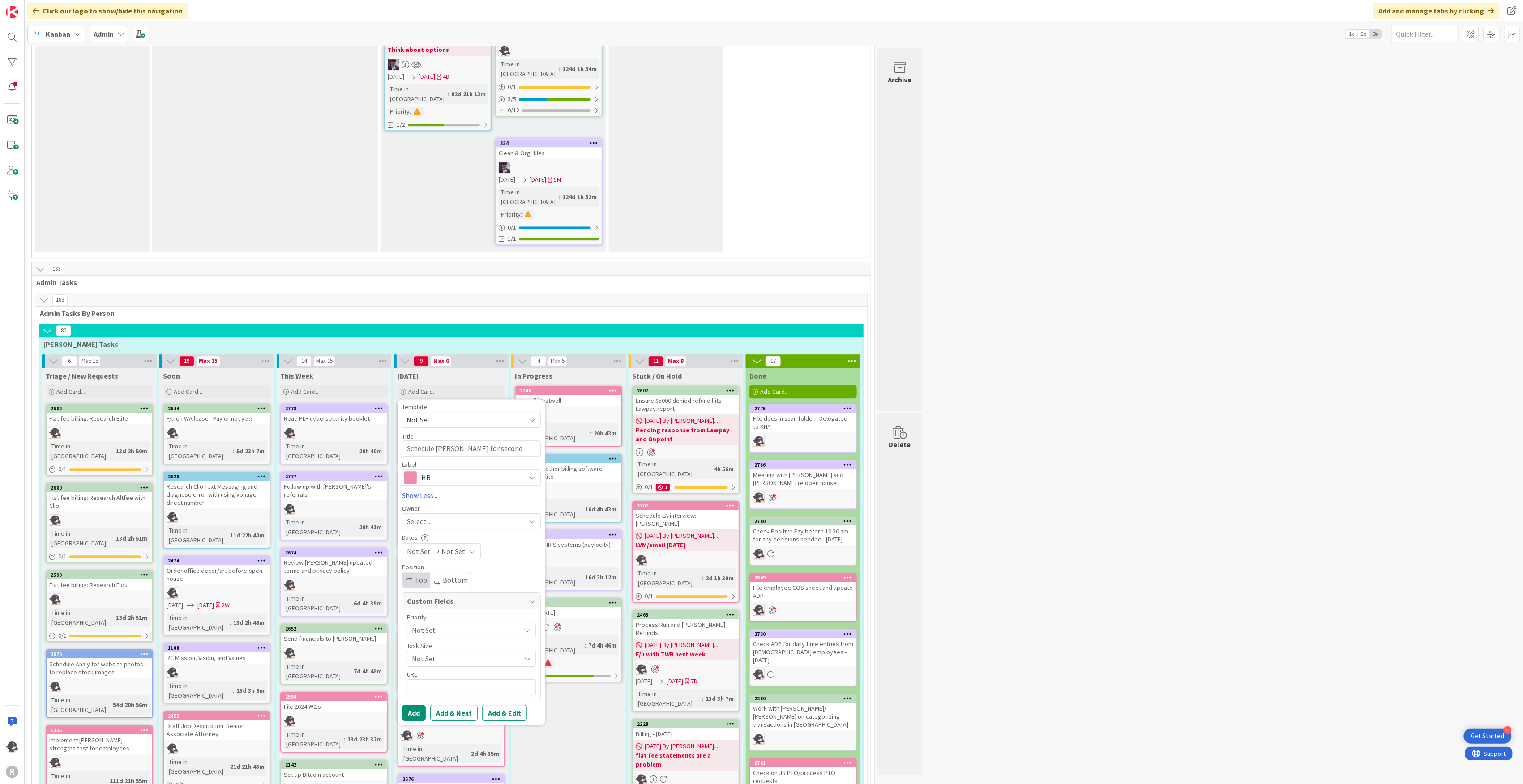
click at [439, 516] on div "Select..." at bounding box center [466, 521] width 118 height 11
click at [439, 572] on span "[PERSON_NAME]" at bounding box center [458, 579] width 43 height 13
click at [420, 704] on button "Add" at bounding box center [414, 712] width 24 height 16
type textarea "x"
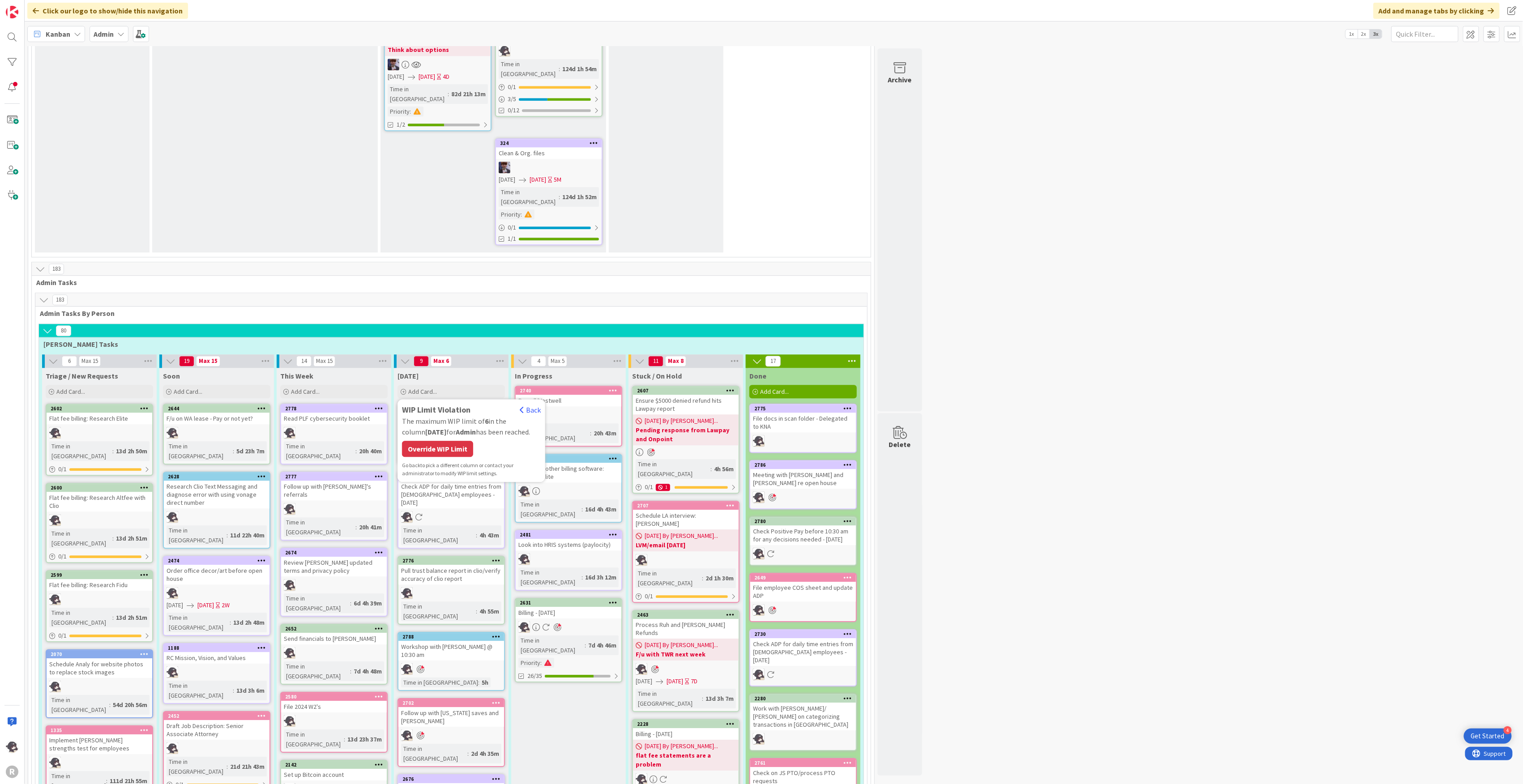
click at [441, 441] on div "Override WIP Limit" at bounding box center [438, 448] width 71 height 16
